Goal: Find specific page/section: Find specific page/section

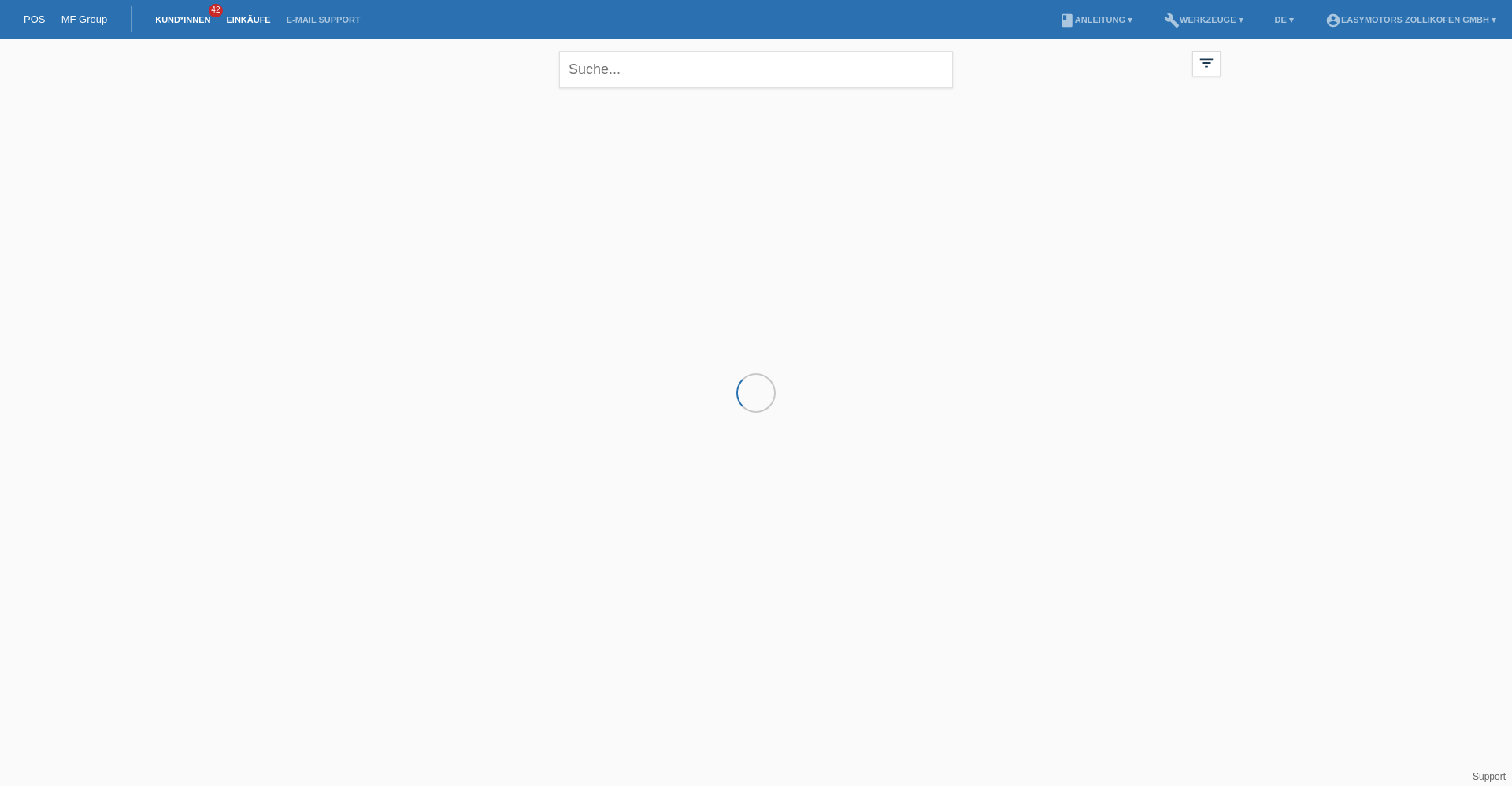
click at [229, 18] on link "Einkäufe" at bounding box center [248, 19] width 60 height 9
click at [701, 61] on input "text" at bounding box center [756, 69] width 394 height 37
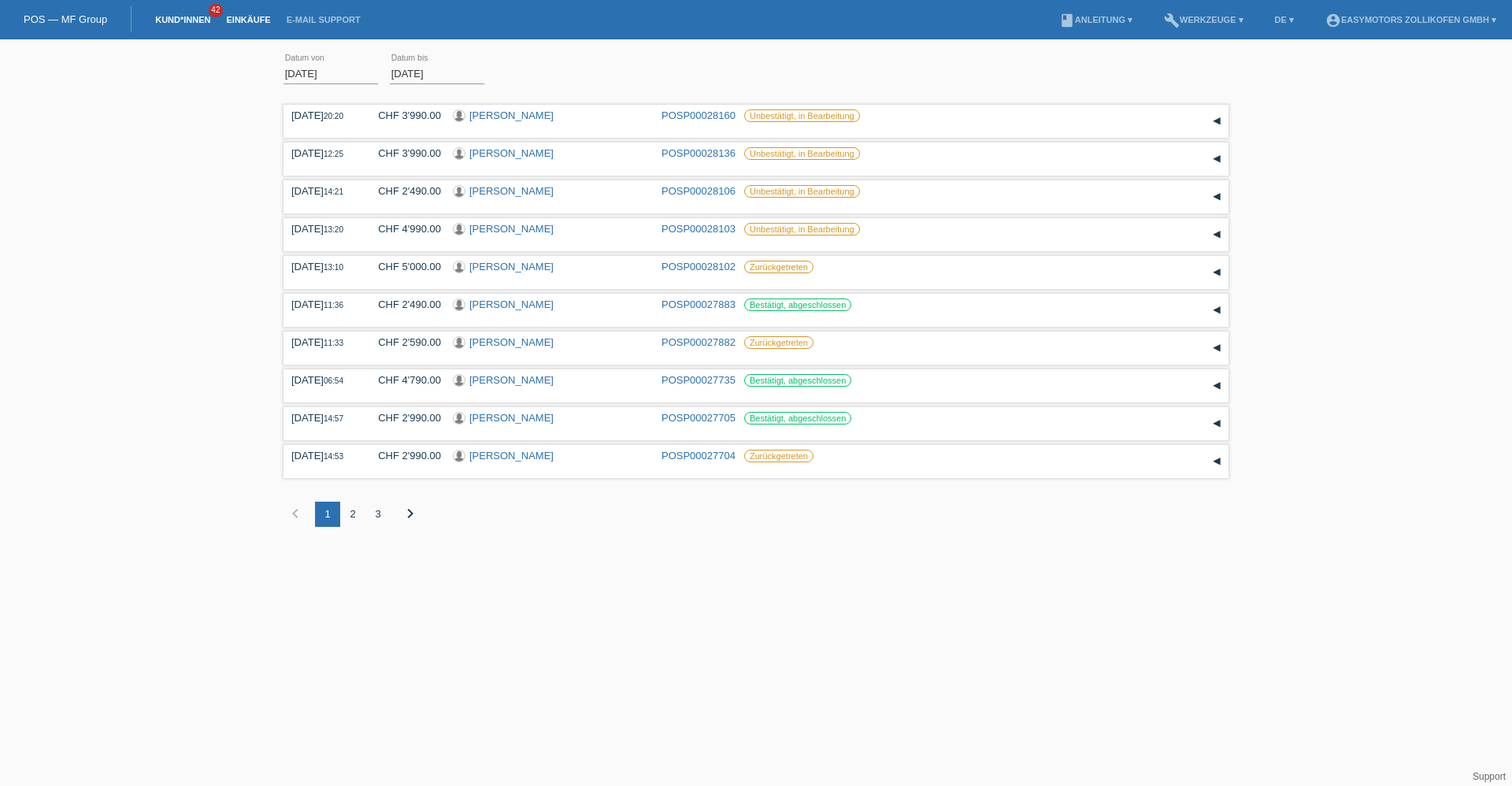
click at [186, 19] on link "Kund*innen" at bounding box center [182, 19] width 71 height 9
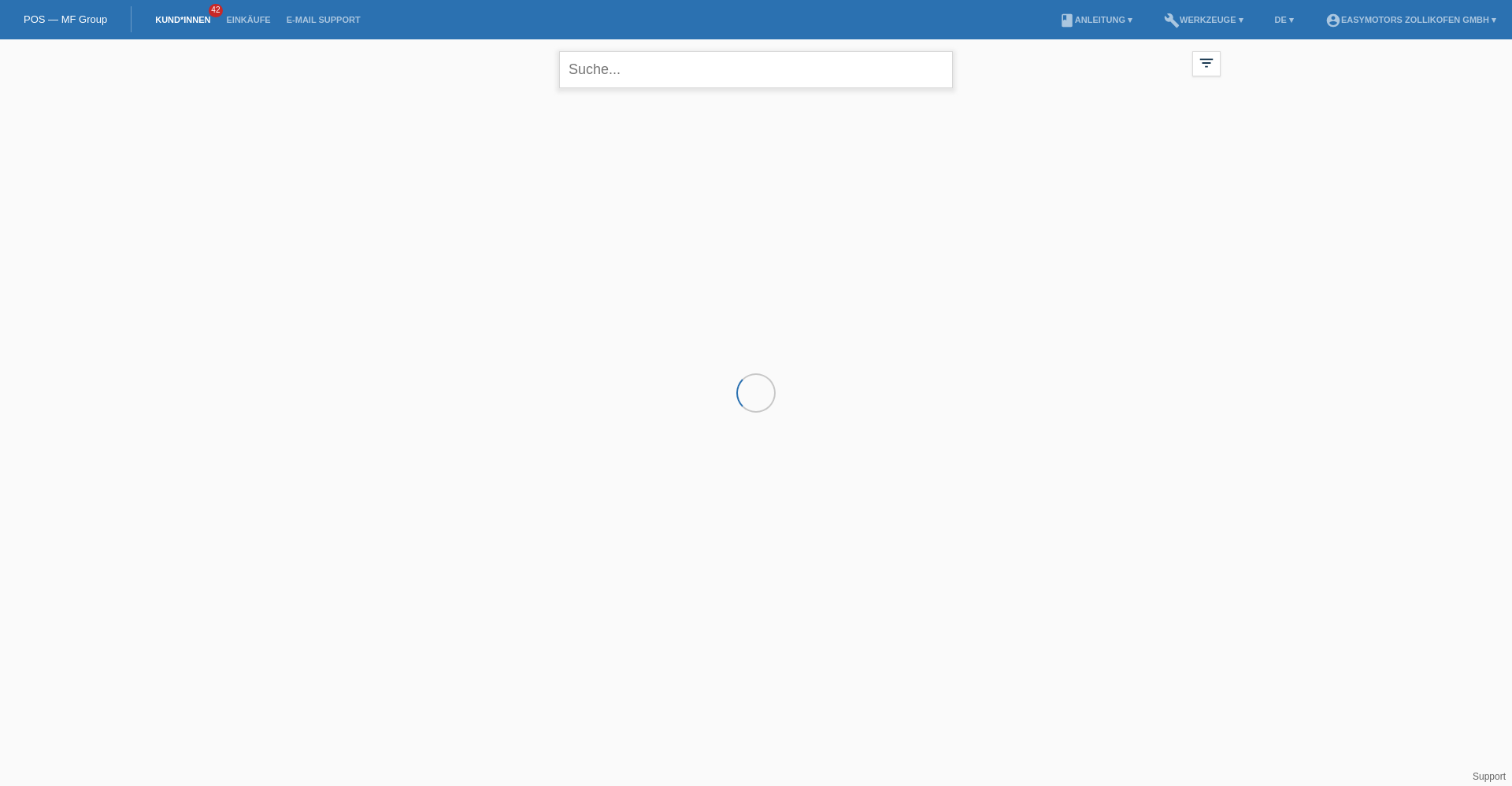
click at [589, 60] on input "text" at bounding box center [756, 69] width 394 height 37
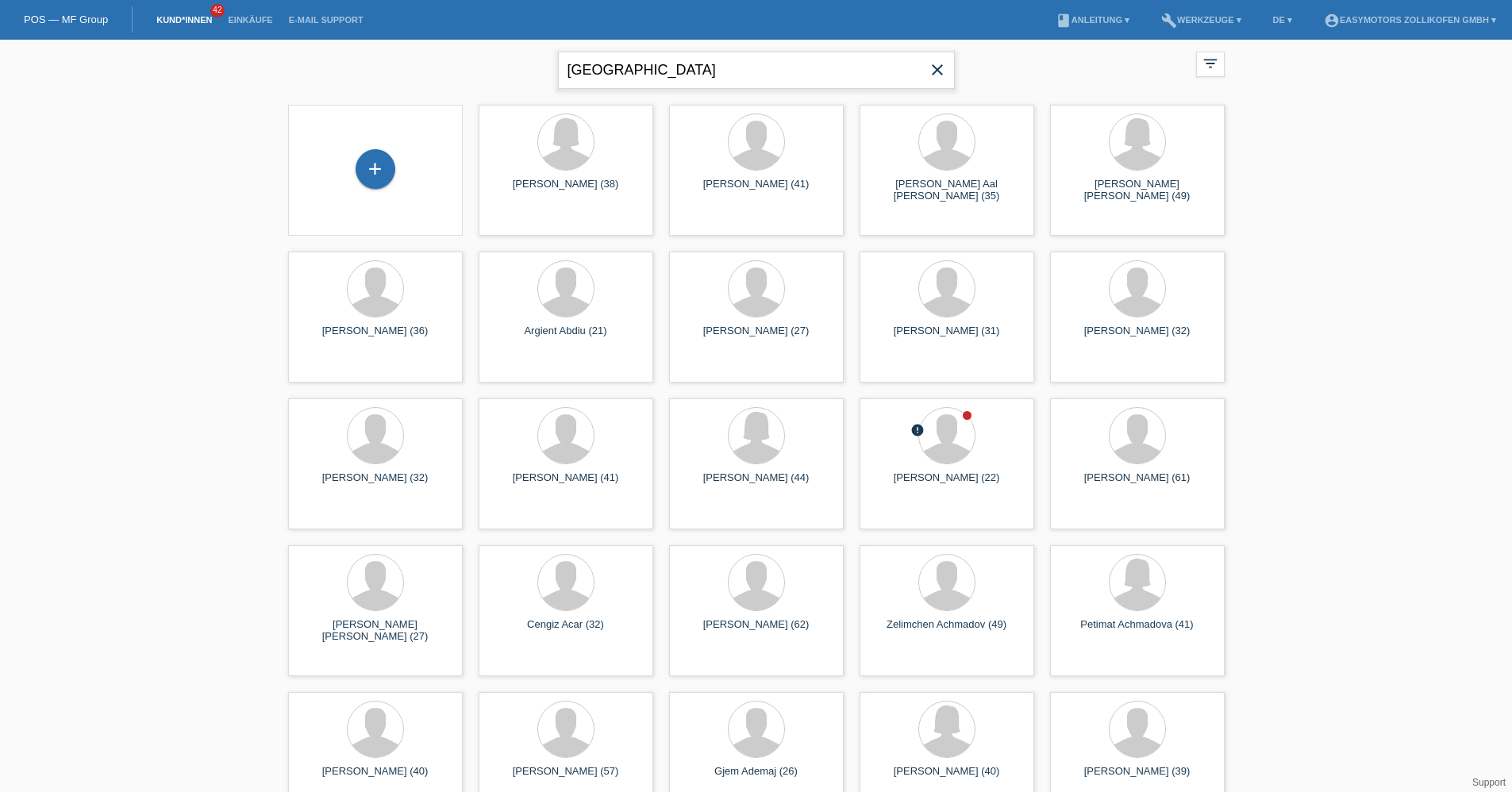
type input "sivas"
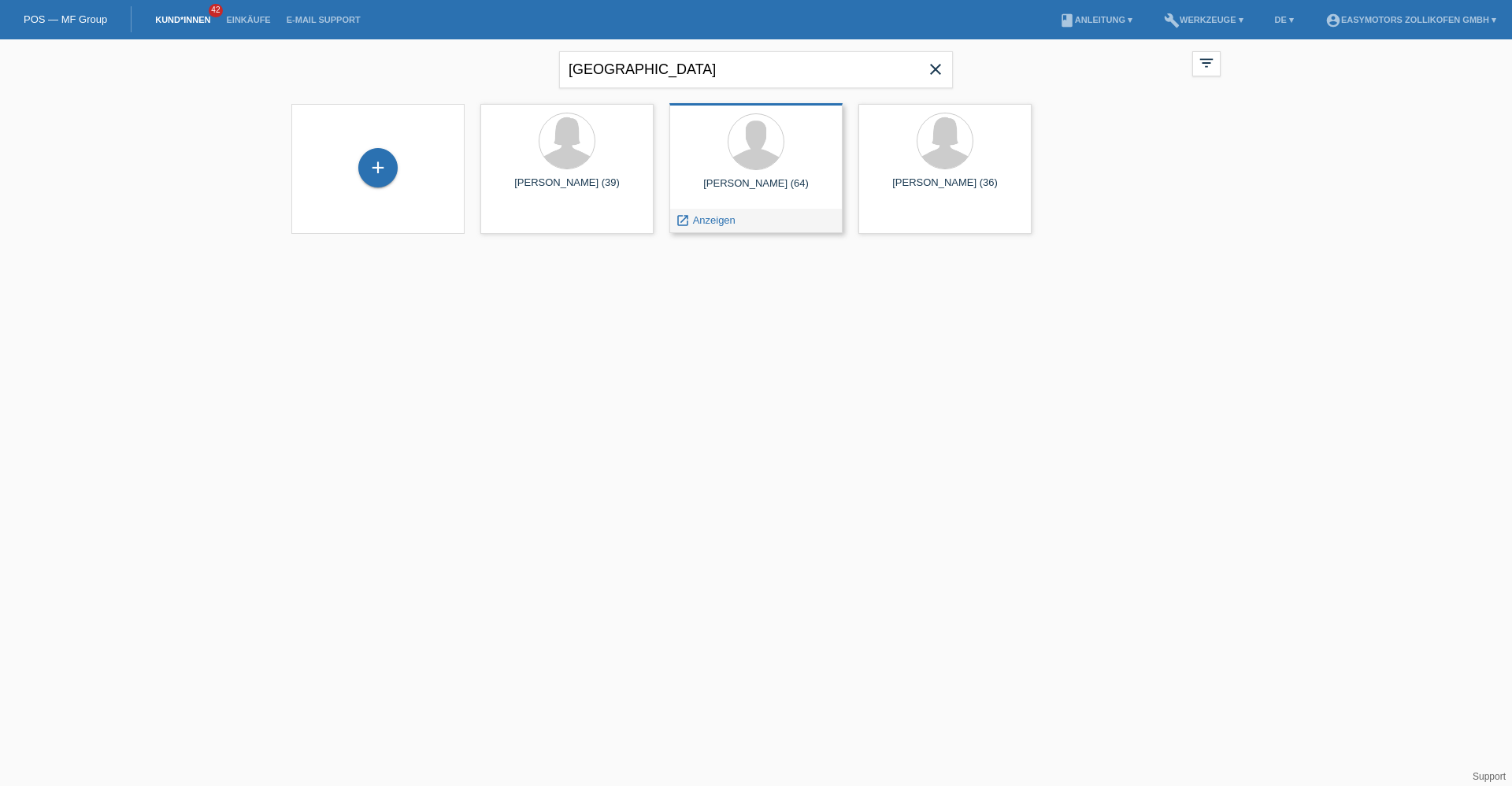
click at [774, 181] on div "Amirthalingam Sivasubramaniam (64)" at bounding box center [756, 189] width 148 height 25
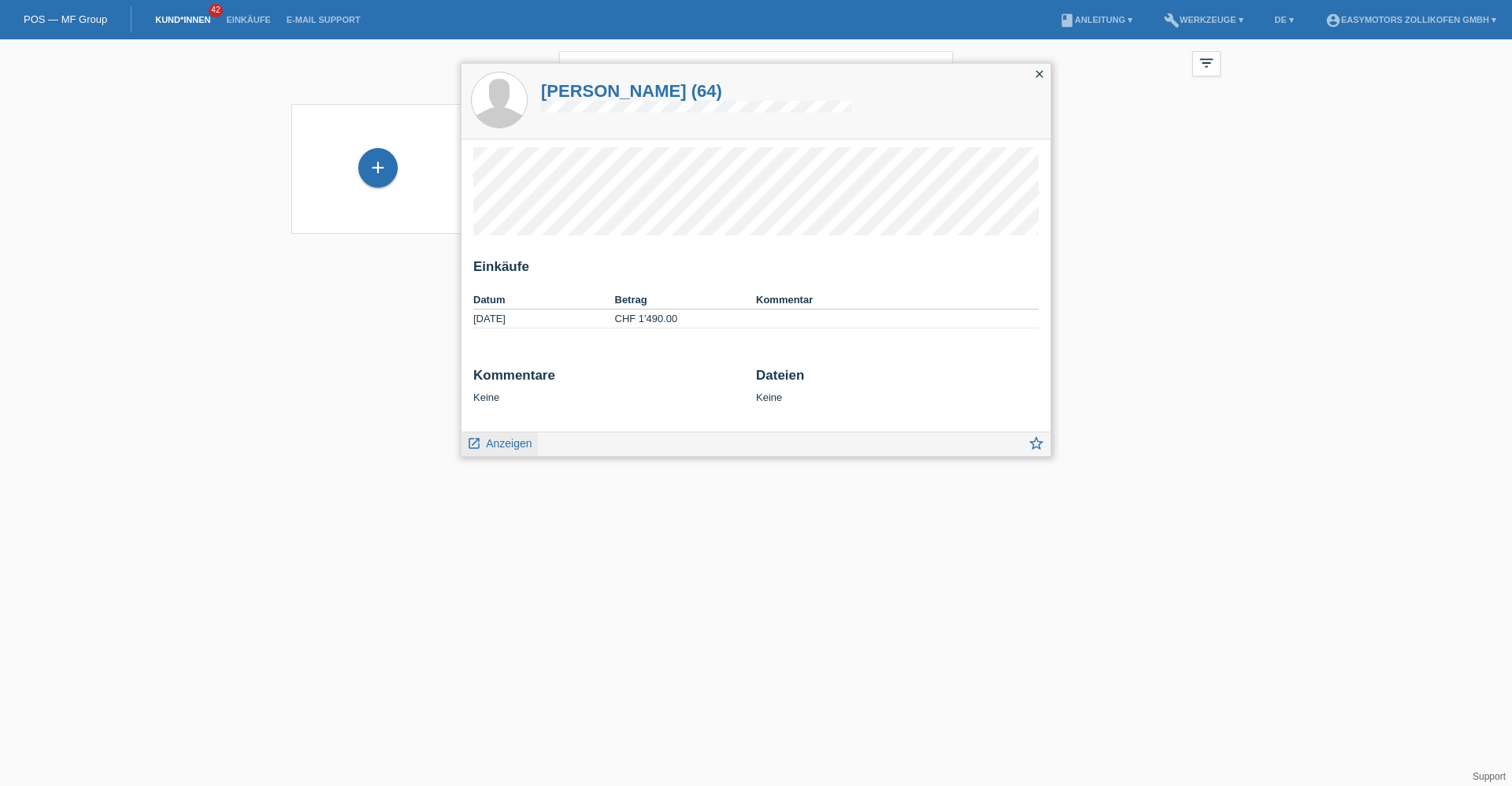
click at [506, 443] on span "Anzeigen" at bounding box center [508, 443] width 45 height 13
